Goal: Information Seeking & Learning: Find specific page/section

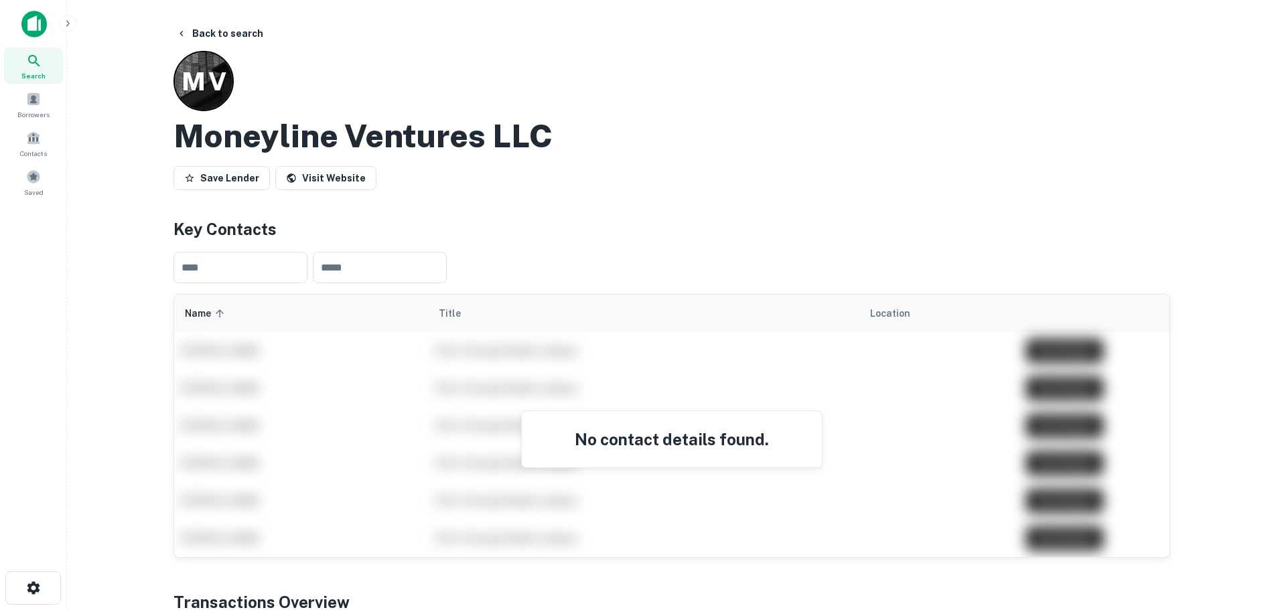
click at [45, 66] on div "Search" at bounding box center [33, 66] width 59 height 36
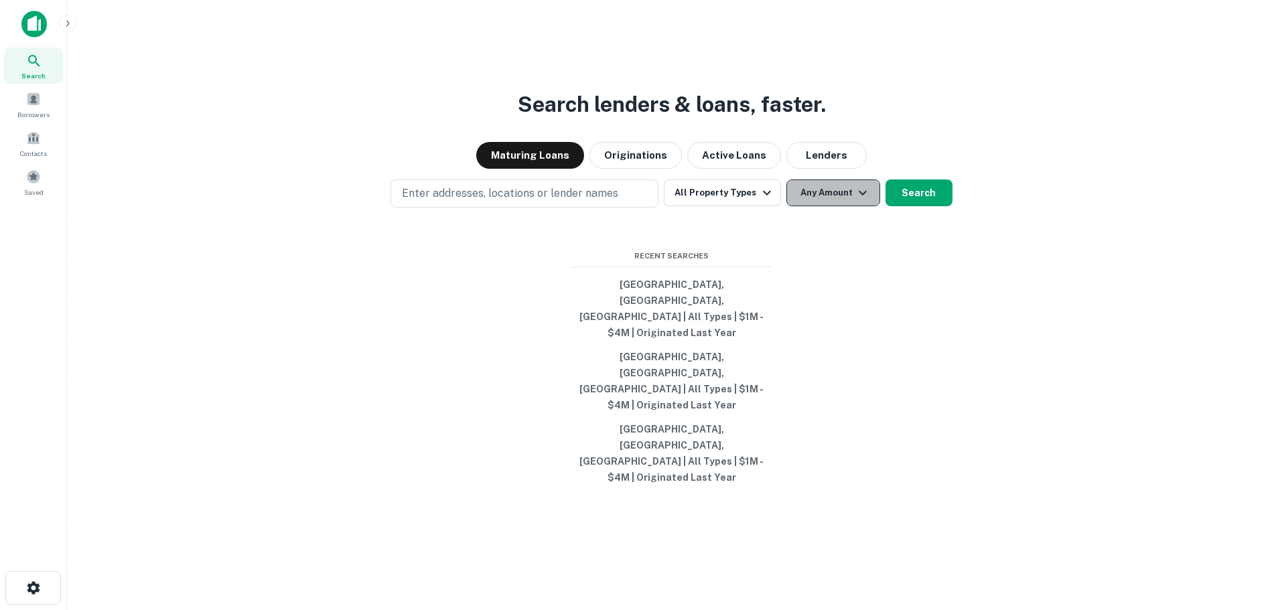
click at [828, 206] on button "Any Amount" at bounding box center [834, 193] width 94 height 27
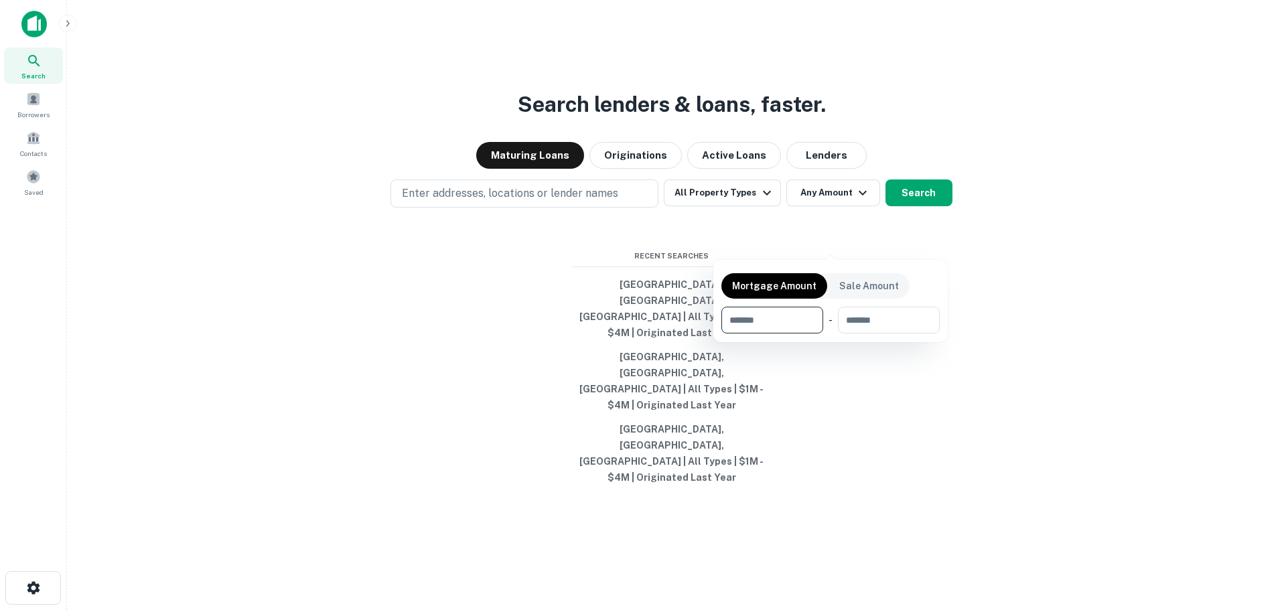
click at [769, 320] on input "number" at bounding box center [768, 320] width 92 height 27
click at [647, 334] on div at bounding box center [643, 305] width 1286 height 610
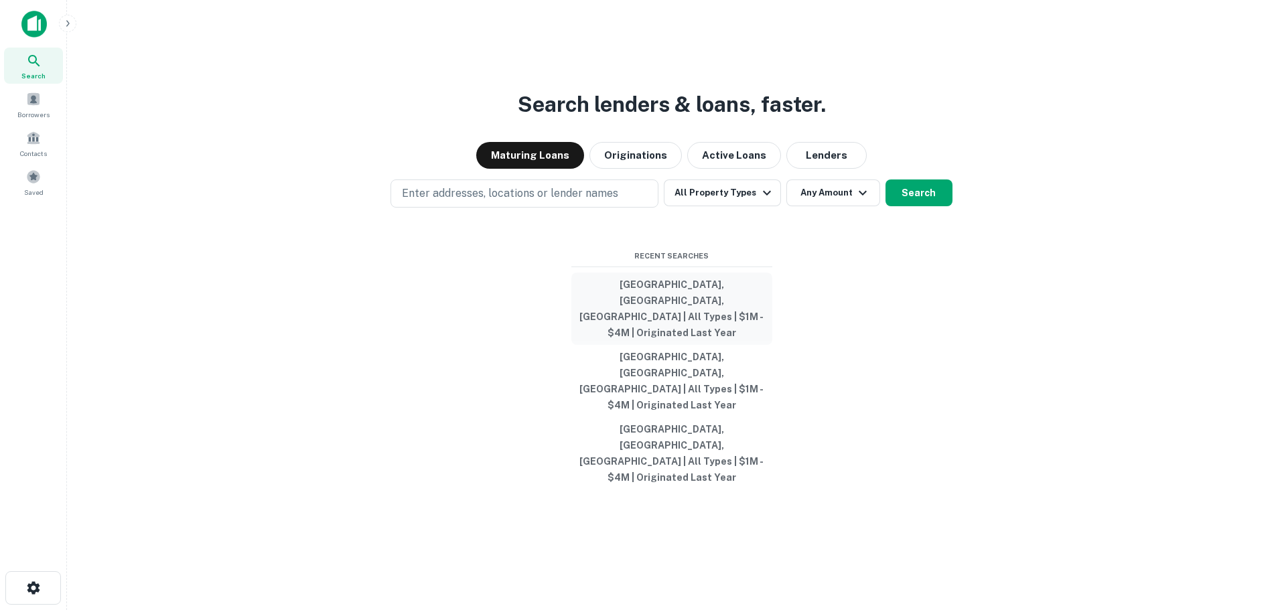
click at [673, 326] on button "[GEOGRAPHIC_DATA], [GEOGRAPHIC_DATA], [GEOGRAPHIC_DATA] | All Types | $1M - $4M…" at bounding box center [671, 309] width 201 height 72
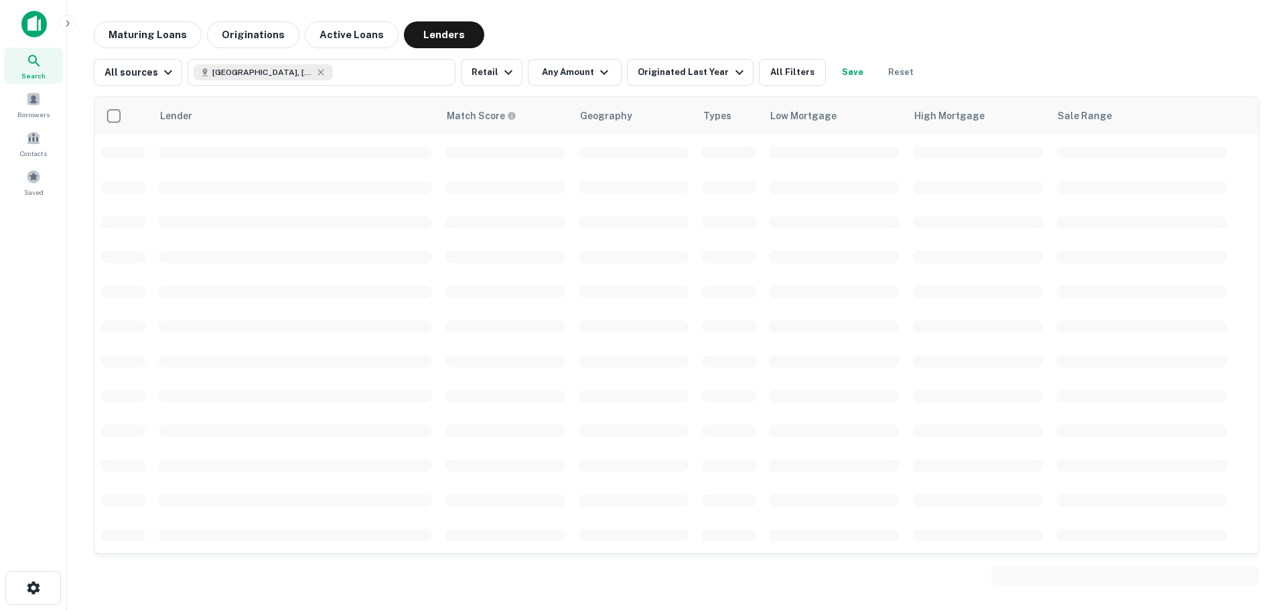
scroll to position [192, 0]
